Goal: Task Accomplishment & Management: Use online tool/utility

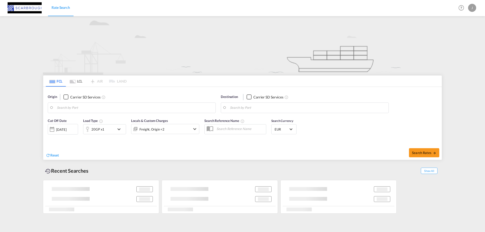
type input "[GEOGRAPHIC_DATA], DEBRV"
type input "[GEOGRAPHIC_DATA], ZADUR"
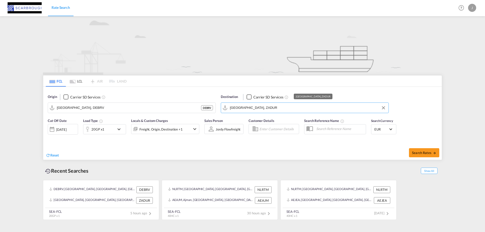
click at [265, 105] on input "[GEOGRAPHIC_DATA], ZADUR" at bounding box center [308, 108] width 156 height 8
click at [161, 104] on input "[GEOGRAPHIC_DATA], DEBRV" at bounding box center [135, 108] width 156 height 8
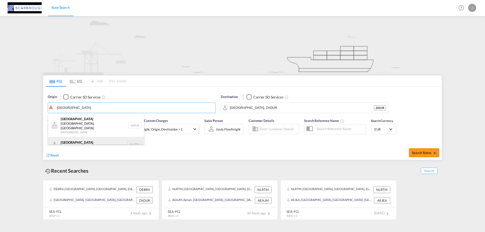
click at [91, 137] on div "[GEOGRAPHIC_DATA] [GEOGRAPHIC_DATA] NLRTM" at bounding box center [96, 144] width 96 height 15
type input "[GEOGRAPHIC_DATA], NLRTM"
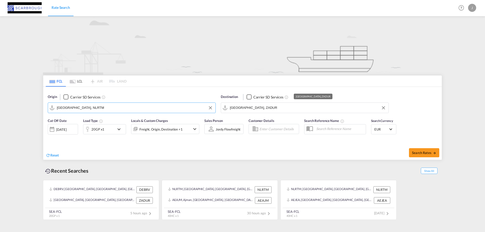
click at [303, 110] on input "[GEOGRAPHIC_DATA], ZADUR" at bounding box center [308, 108] width 156 height 8
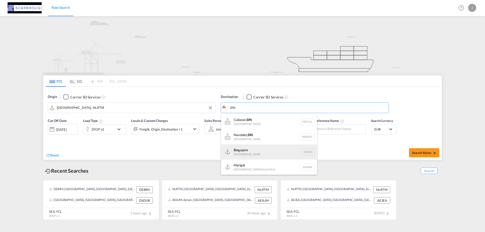
click at [262, 149] on div "Sin gapore [GEOGRAPHIC_DATA] [GEOGRAPHIC_DATA]" at bounding box center [269, 151] width 96 height 15
type input "[GEOGRAPHIC_DATA], SGSIN"
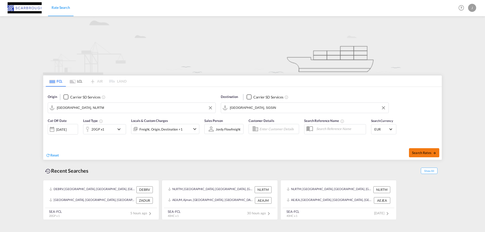
click at [418, 152] on span "Search Rates" at bounding box center [424, 153] width 24 height 4
type input "NLRTM to SGSIN / [DATE]"
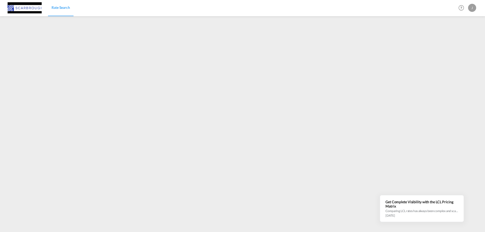
click at [68, 10] on link "Rate Search" at bounding box center [61, 8] width 26 height 16
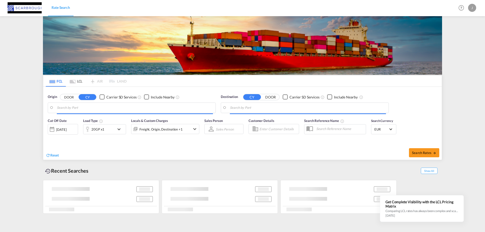
type input "[GEOGRAPHIC_DATA], NLRTM"
type input "[GEOGRAPHIC_DATA], SGSIN"
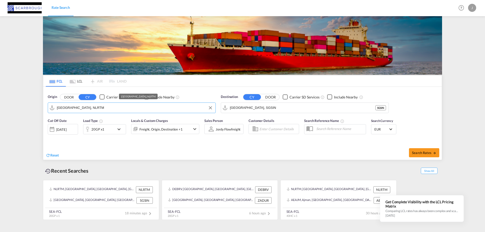
click at [117, 109] on input "[GEOGRAPHIC_DATA], NLRTM" at bounding box center [135, 108] width 156 height 8
click at [118, 118] on div "[GEOGRAPHIC_DATA] [GEOGRAPHIC_DATA] DEBRV" at bounding box center [96, 121] width 96 height 15
type input "[GEOGRAPHIC_DATA], DEBRV"
click at [272, 106] on input "[GEOGRAPHIC_DATA], SGSIN" at bounding box center [308, 108] width 156 height 8
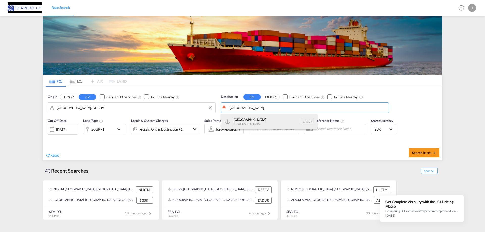
click at [260, 125] on div "[GEOGRAPHIC_DATA] [GEOGRAPHIC_DATA] ZADUR" at bounding box center [269, 121] width 96 height 15
type input "[GEOGRAPHIC_DATA], ZADUR"
click at [428, 155] on span "Search Rates" at bounding box center [424, 153] width 24 height 4
type input "DEBRV to ZADUR / [DATE]"
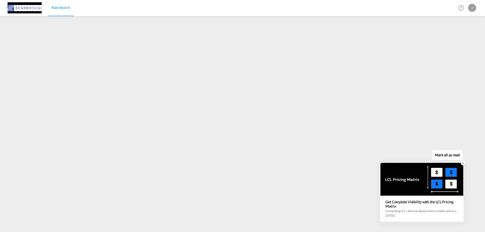
click at [463, 161] on icon at bounding box center [463, 163] width 4 height 4
